Goal: Task Accomplishment & Management: Manage account settings

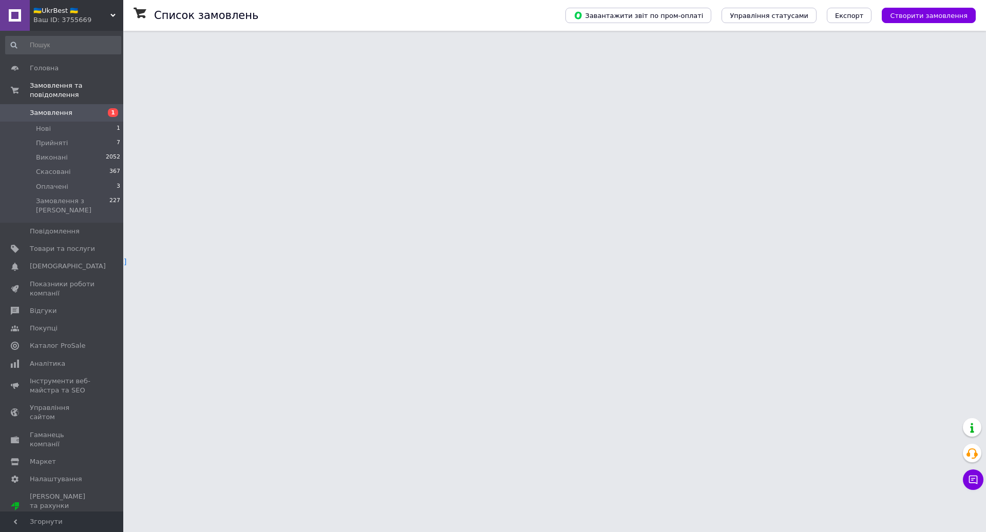
click at [84, 117] on span "Замовлення" at bounding box center [62, 112] width 65 height 9
click at [971, 475] on icon at bounding box center [973, 480] width 10 height 10
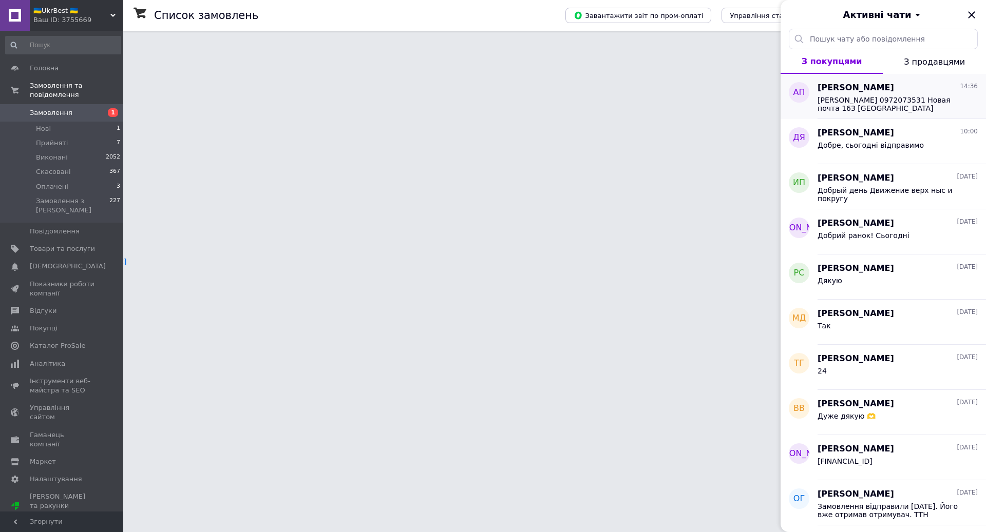
click at [905, 104] on span "Полевая Анна Номер 0972073531 Новая почта 163 Киев" at bounding box center [890, 104] width 146 height 16
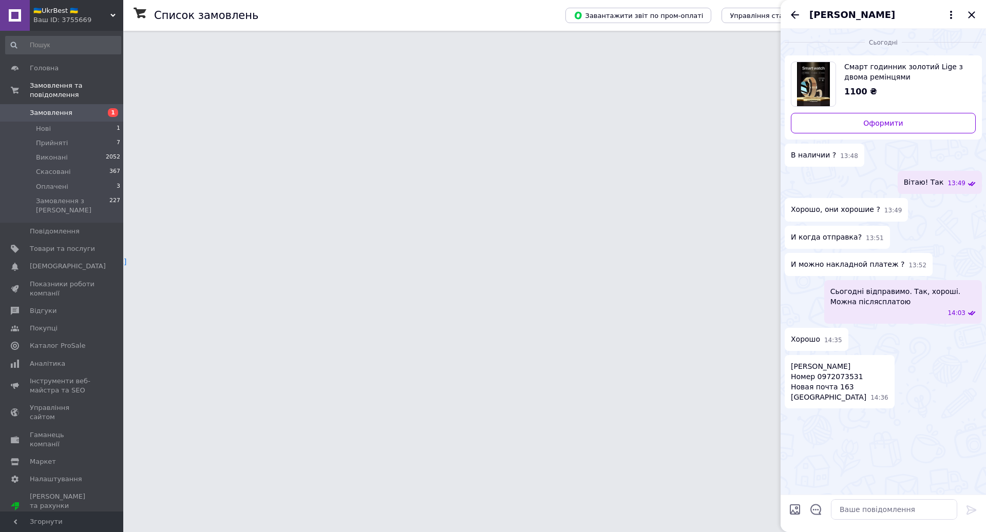
click at [850, 377] on span "Полевая Анна Номер 0972073531 Новая почта 163 Киев" at bounding box center [828, 381] width 75 height 41
copy span "0972073531"
drag, startPoint x: 845, startPoint y: 367, endPoint x: 789, endPoint y: 367, distance: 55.5
click at [789, 367] on div "Полевая Анна Номер 0972073531 Новая почта 163 Киев 14:36" at bounding box center [840, 381] width 110 height 53
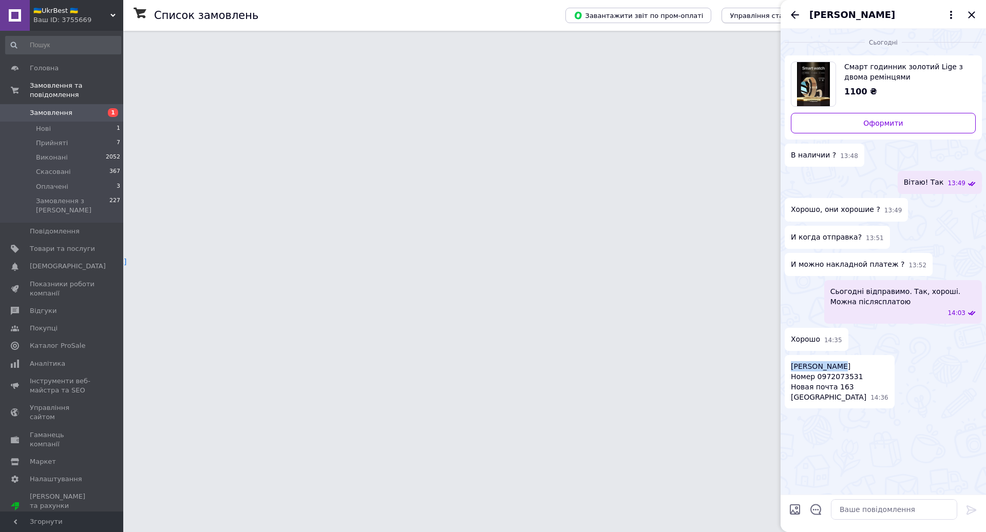
copy span "Полевая Анна"
click at [86, 113] on span "Замовлення" at bounding box center [62, 112] width 65 height 9
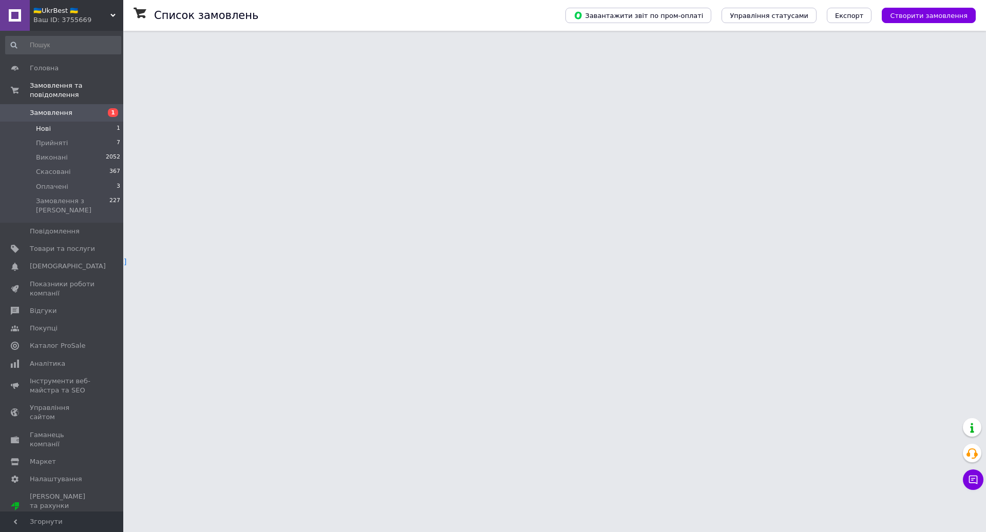
click at [101, 124] on li "Нові 1" at bounding box center [63, 129] width 126 height 14
click at [102, 128] on li "Нові 1" at bounding box center [63, 129] width 126 height 14
click at [103, 140] on li "Прийняті 7" at bounding box center [63, 143] width 126 height 14
drag, startPoint x: 932, startPoint y: 431, endPoint x: 923, endPoint y: 441, distance: 12.7
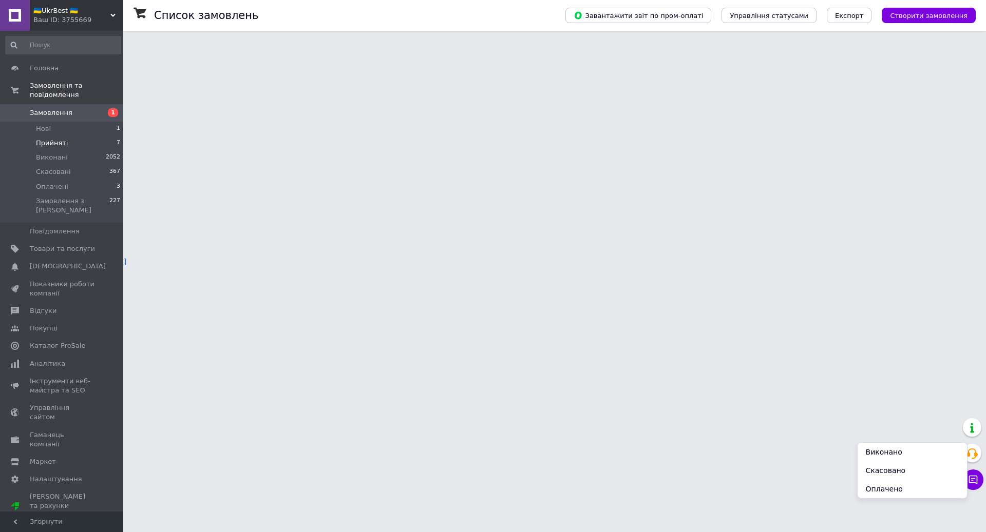
click at [908, 448] on li "Виконано" at bounding box center [911, 452] width 109 height 18
click at [970, 483] on icon at bounding box center [973, 480] width 9 height 9
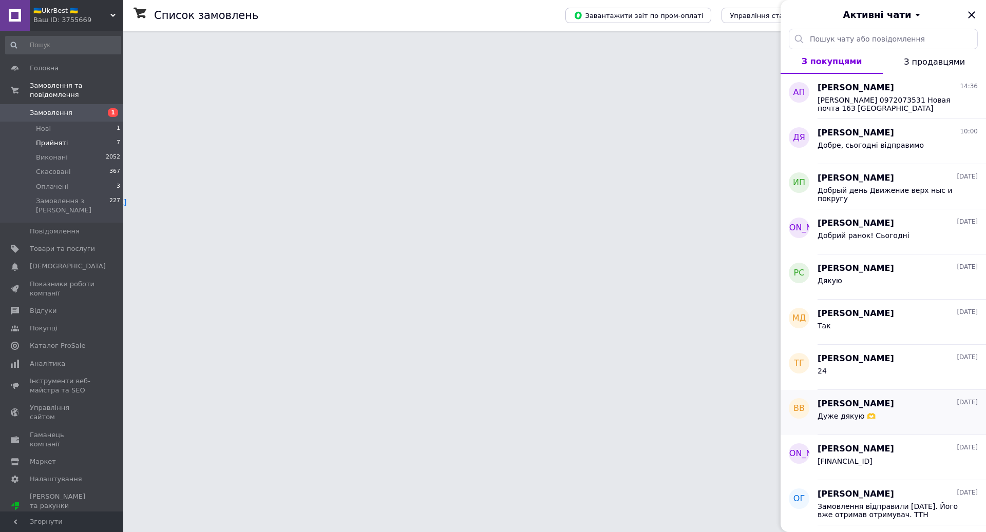
scroll to position [2, 0]
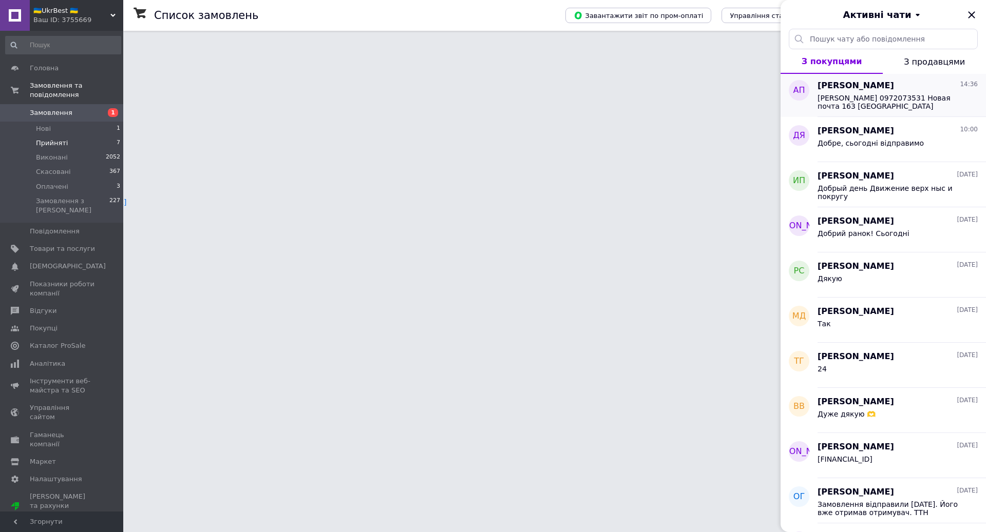
click at [883, 101] on span "Полевая Анна Номер 0972073531 Новая почта 163 Киев" at bounding box center [890, 102] width 146 height 16
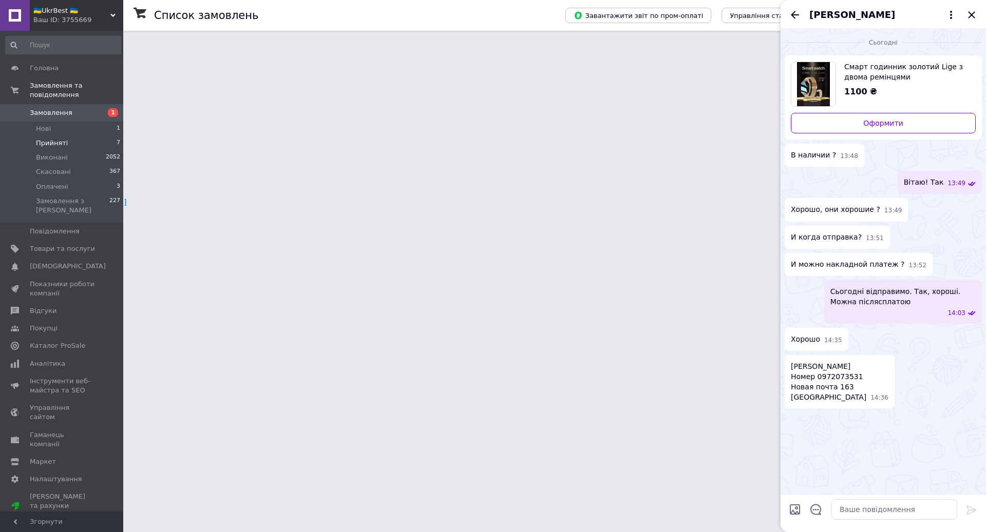
click at [34, 115] on span "Замовлення" at bounding box center [51, 112] width 43 height 9
click at [973, 13] on icon "Закрити" at bounding box center [971, 14] width 7 height 7
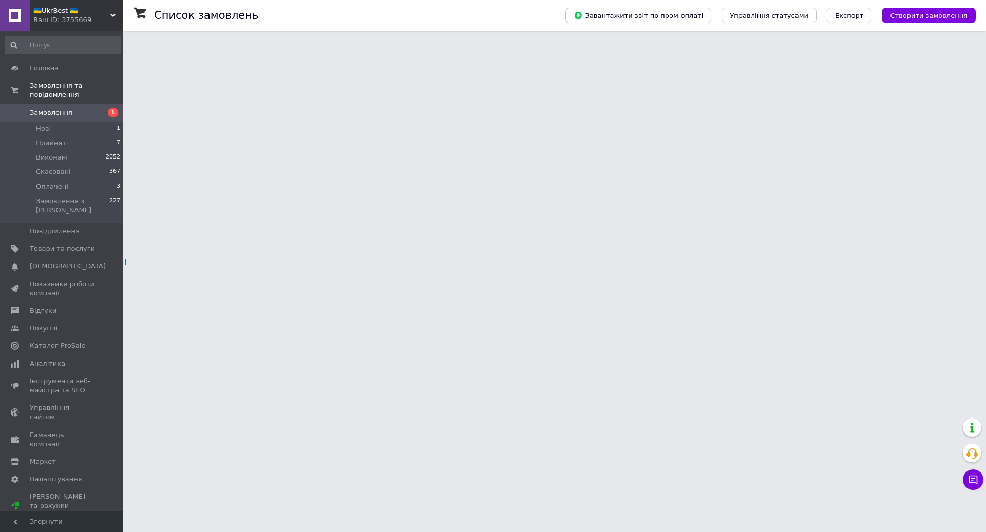
scroll to position [5, 0]
click at [69, 126] on li "Нові 1" at bounding box center [63, 129] width 126 height 14
click at [85, 188] on li "Оплачені 3" at bounding box center [63, 187] width 126 height 14
click at [68, 125] on li "Нові 1" at bounding box center [63, 129] width 126 height 14
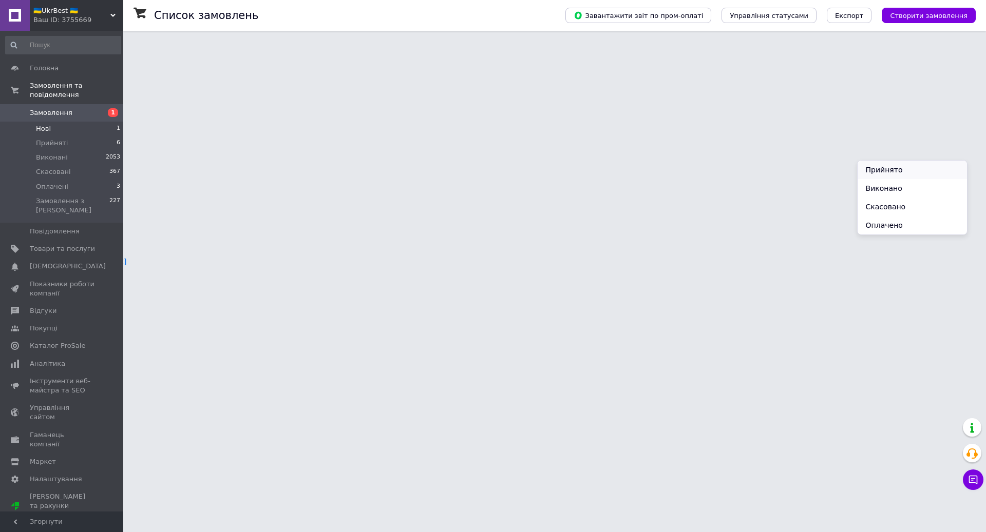
click at [905, 173] on li "Прийнято" at bounding box center [911, 170] width 109 height 18
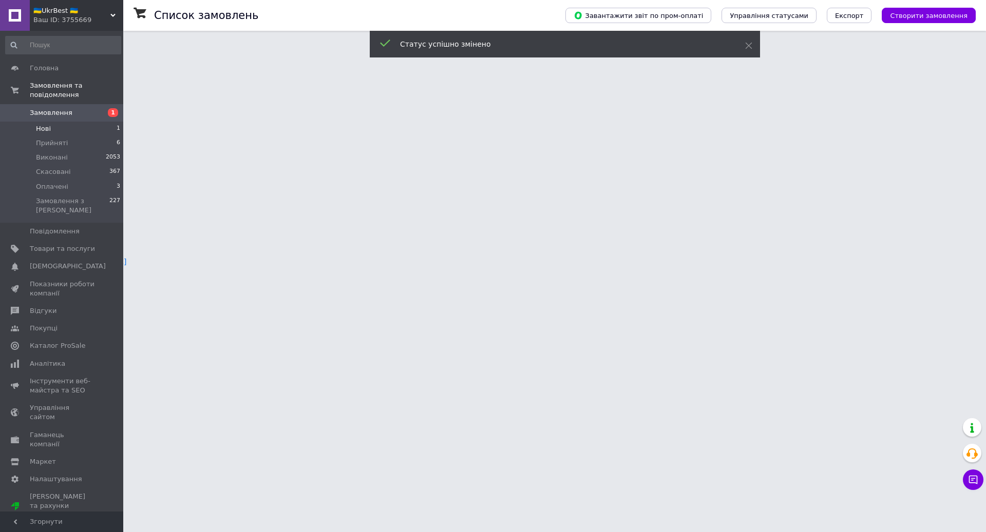
click at [59, 123] on li "Нові 1" at bounding box center [63, 129] width 126 height 14
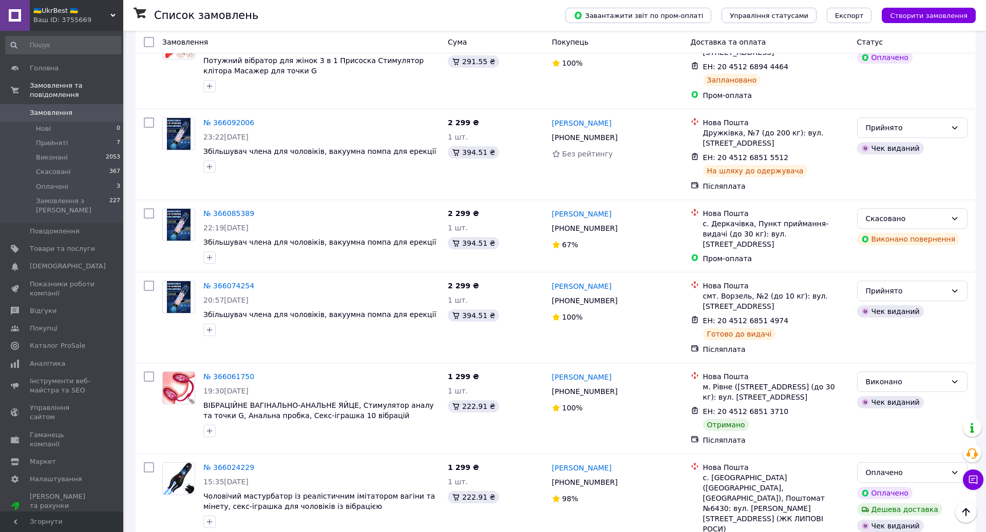
scroll to position [1133, 0]
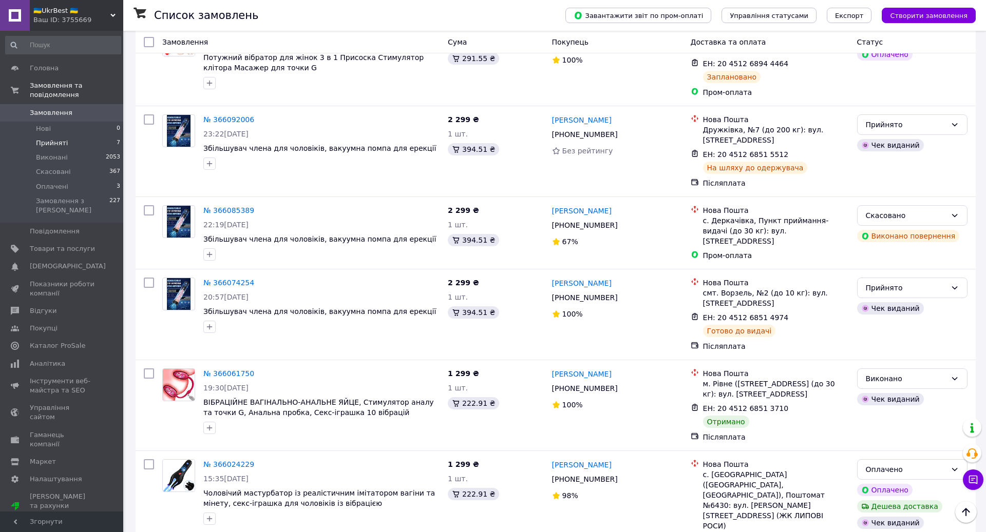
click at [69, 143] on li "Прийняті 7" at bounding box center [63, 143] width 126 height 14
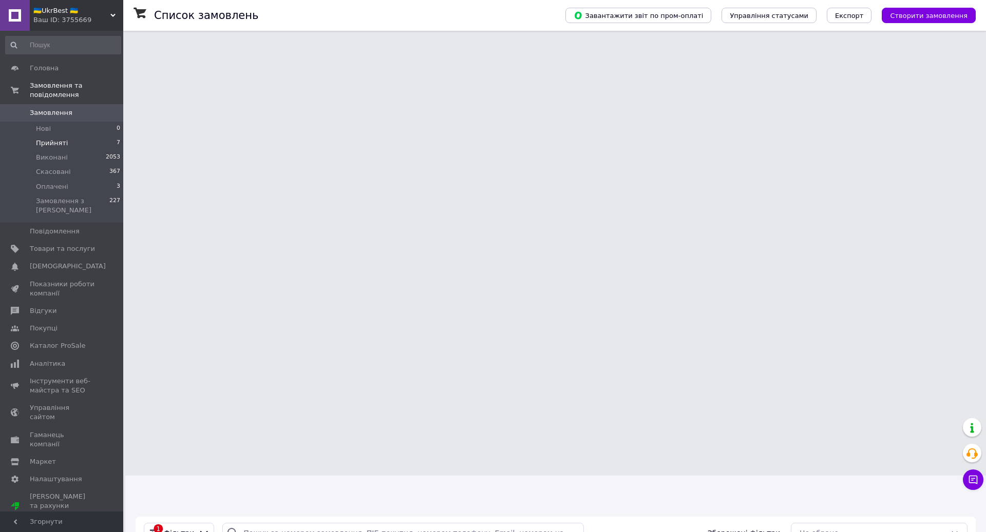
scroll to position [244, 0]
click at [893, 279] on li "Виконано" at bounding box center [911, 284] width 109 height 18
